Goal: Information Seeking & Learning: Learn about a topic

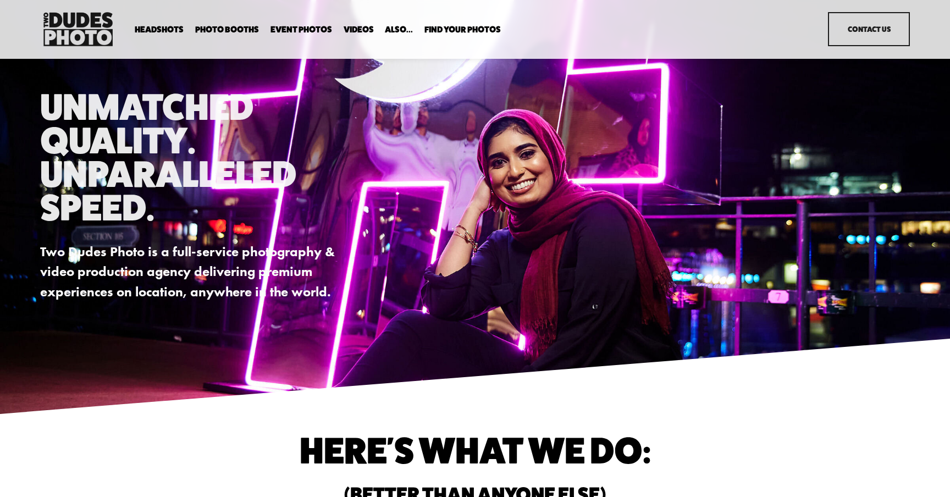
click at [0, 0] on span "Expo Headshots" at bounding box center [0, 0] width 0 height 0
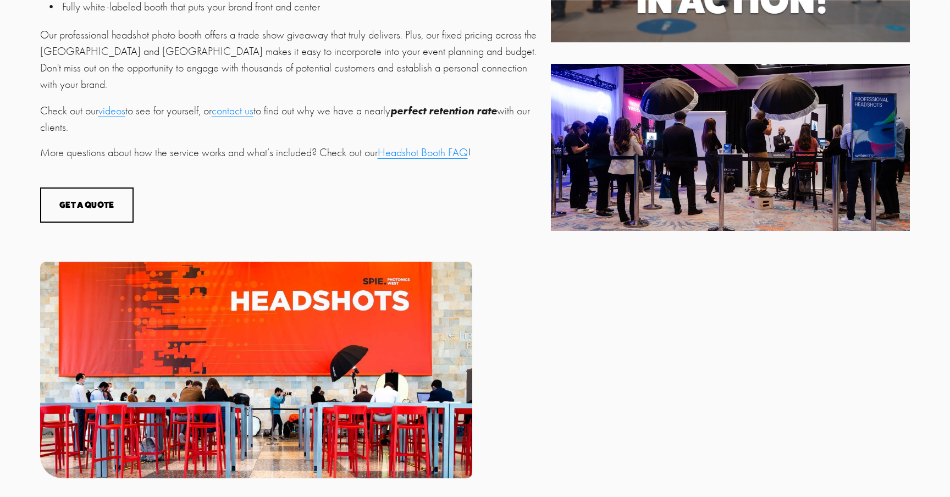
scroll to position [611, 0]
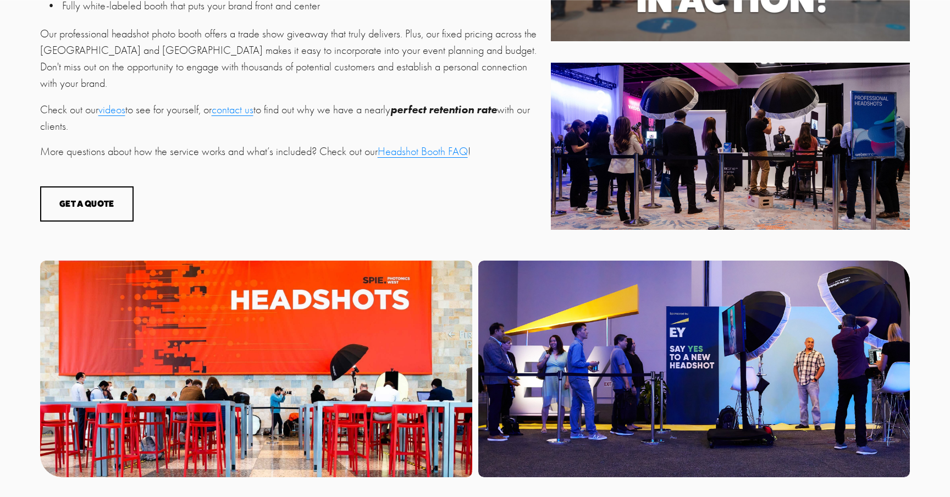
click at [406, 145] on link "Headshot Booth FAQ" at bounding box center [423, 151] width 90 height 13
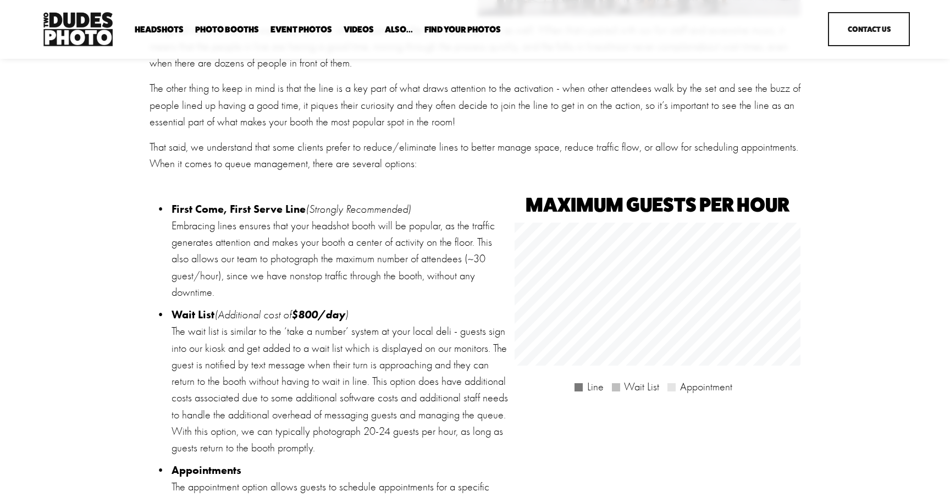
scroll to position [1591, 0]
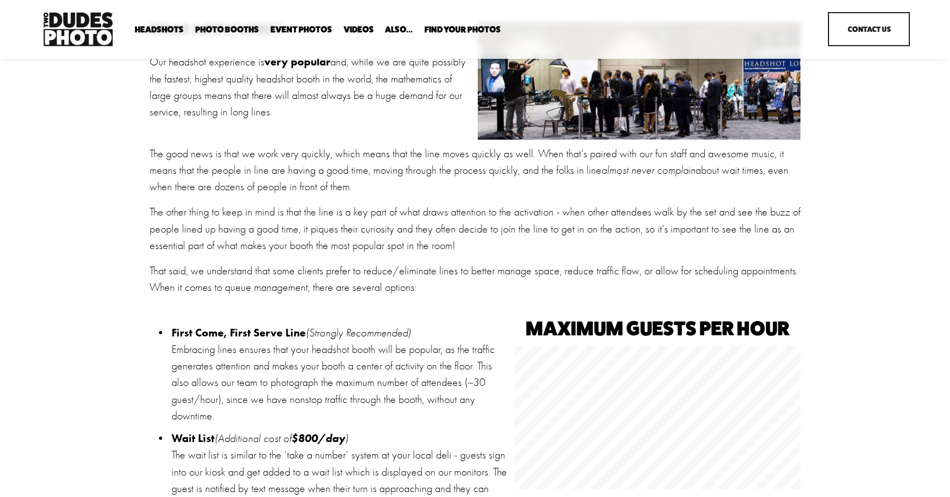
click at [893, 38] on link "Contact Us" at bounding box center [869, 29] width 82 height 34
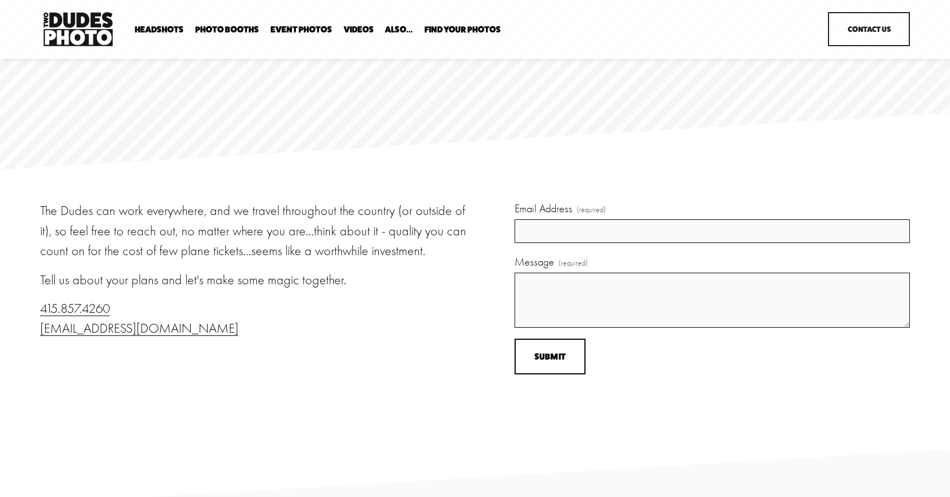
scroll to position [30, 0]
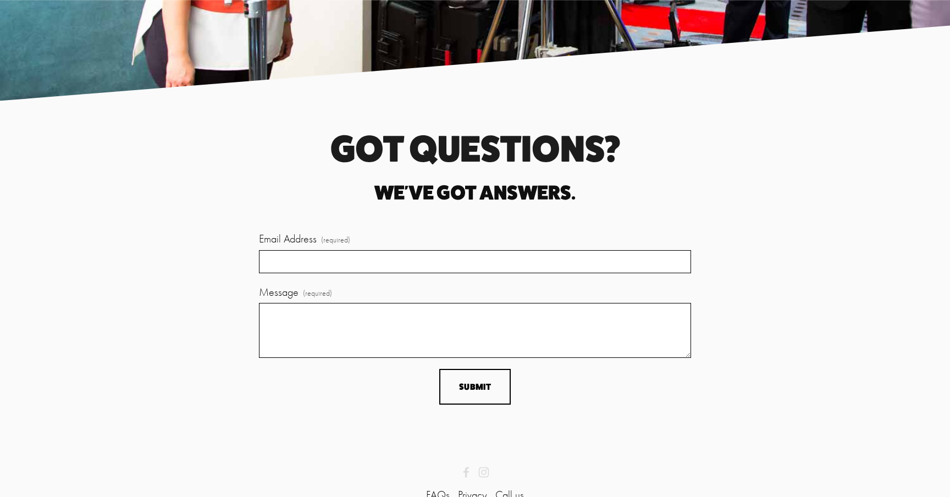
scroll to position [2954, 0]
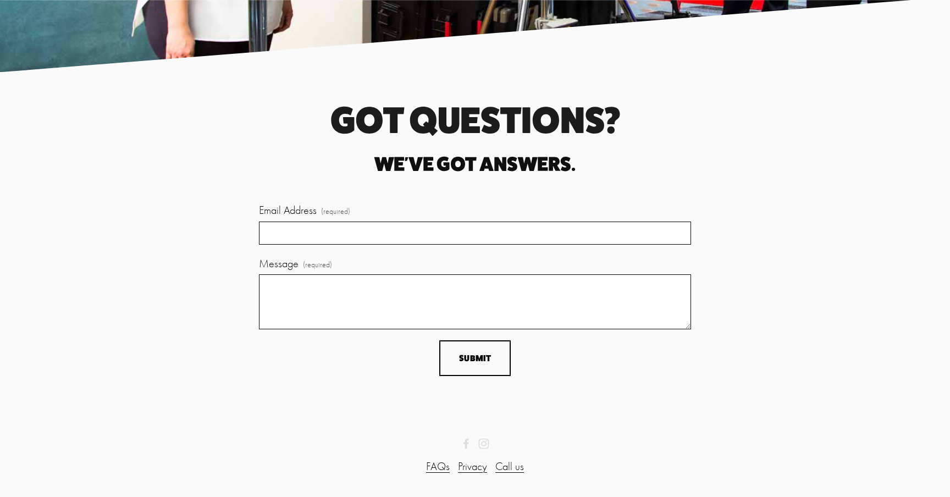
click at [445, 472] on link "FAQs" at bounding box center [438, 466] width 24 height 16
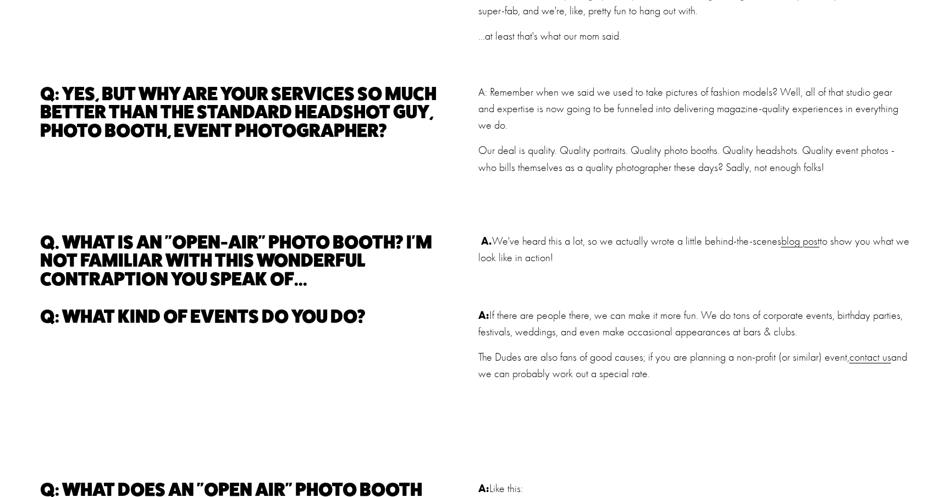
scroll to position [230, 0]
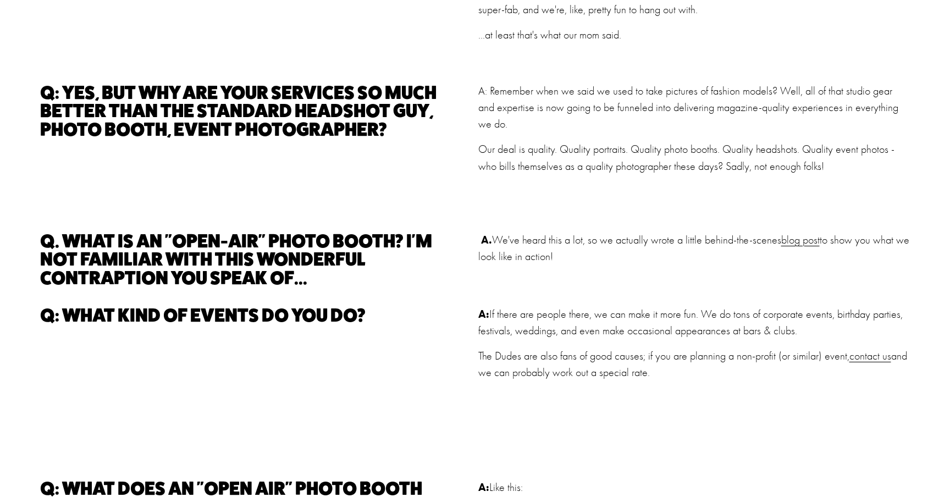
click at [804, 242] on link "blog post" at bounding box center [800, 240] width 38 height 13
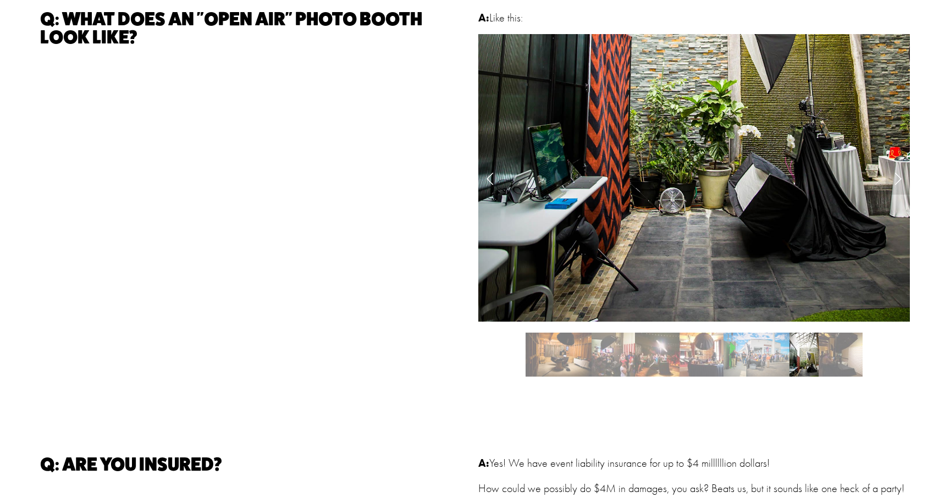
scroll to position [707, 0]
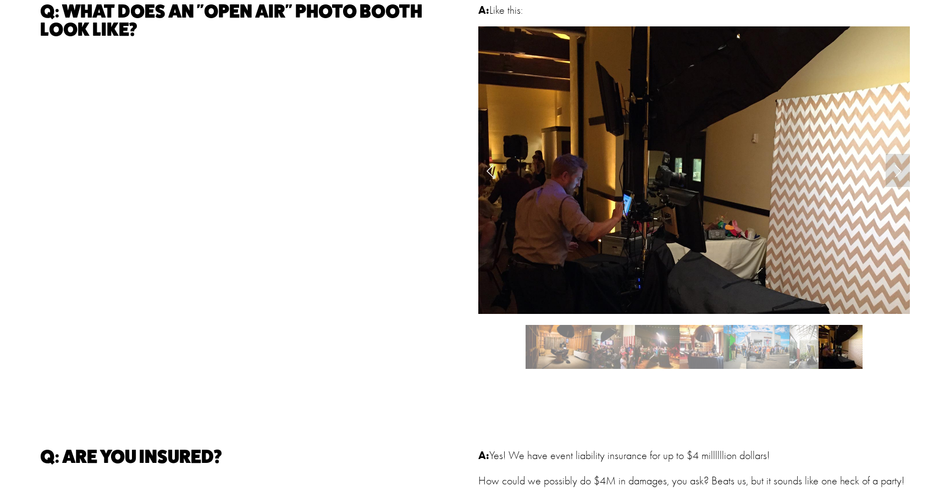
click at [691, 205] on img at bounding box center [694, 170] width 432 height 432
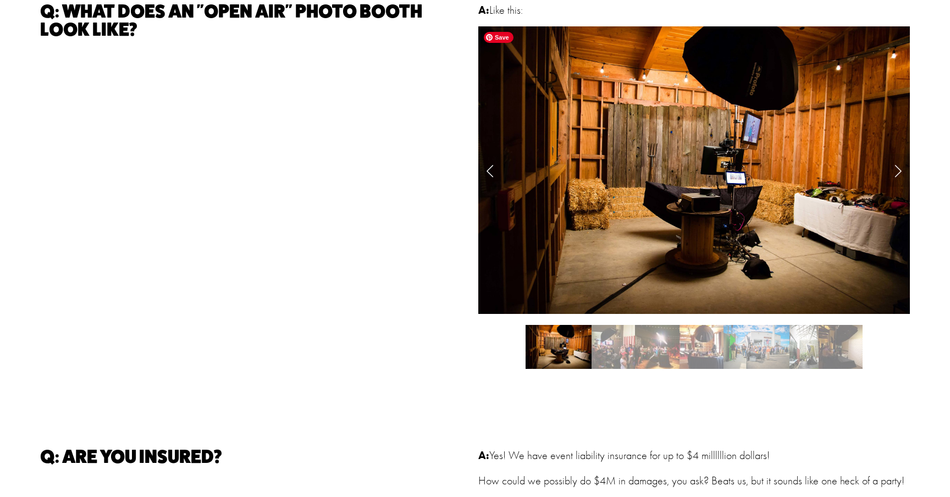
click at [691, 205] on img at bounding box center [694, 170] width 432 height 288
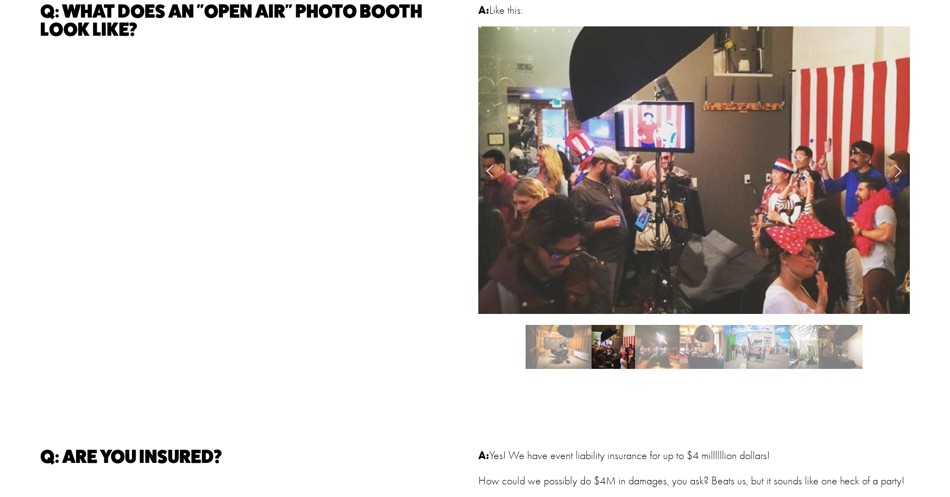
click at [691, 205] on img at bounding box center [694, 170] width 432 height 436
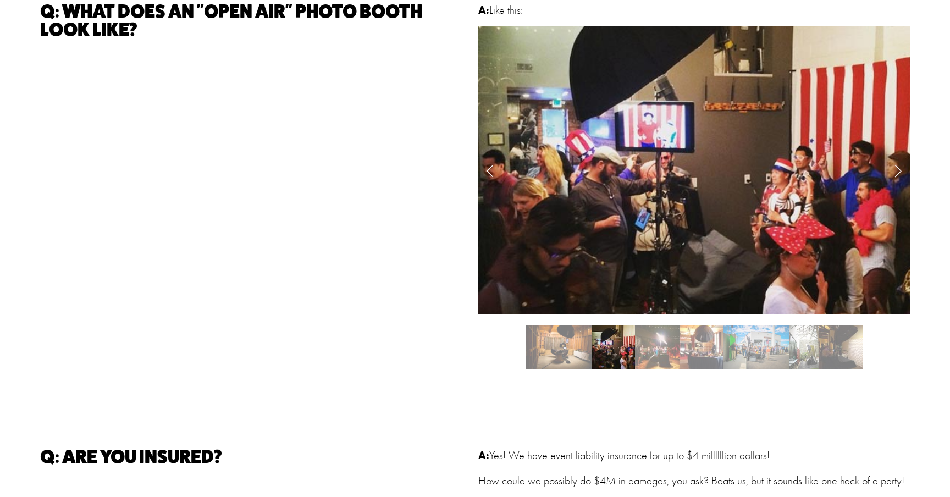
click at [691, 205] on img at bounding box center [694, 170] width 432 height 436
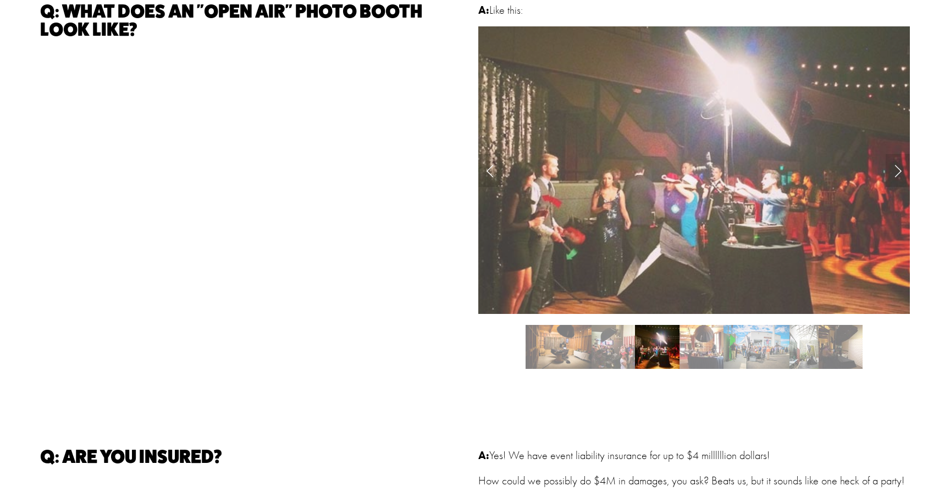
click at [691, 205] on img at bounding box center [694, 170] width 432 height 428
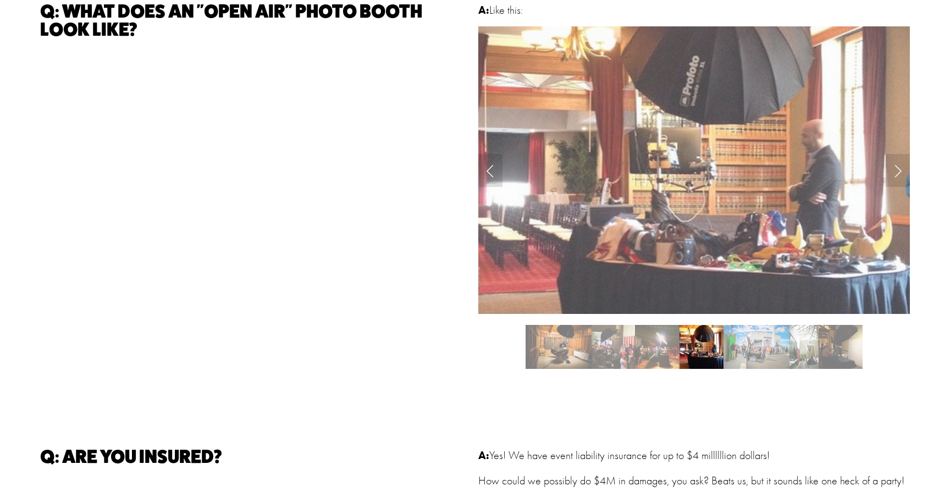
click at [691, 205] on img at bounding box center [694, 170] width 432 height 434
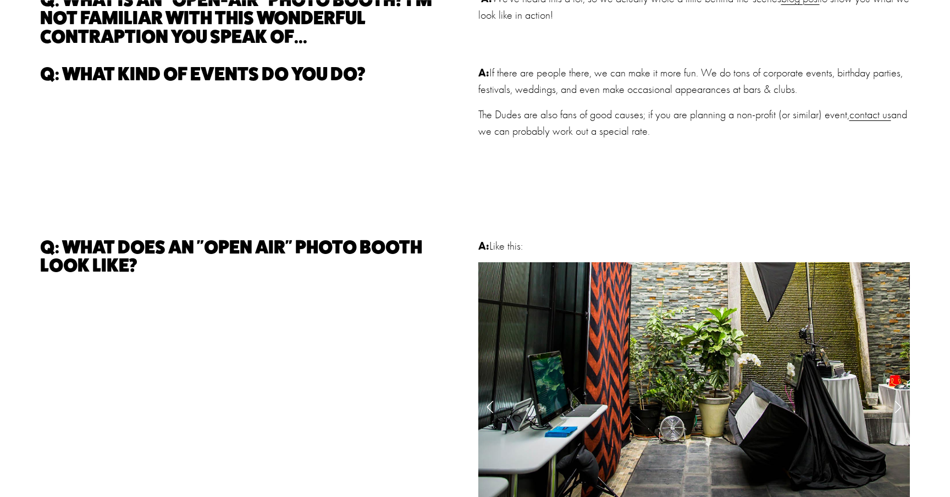
scroll to position [0, 0]
